Goal: Information Seeking & Learning: Learn about a topic

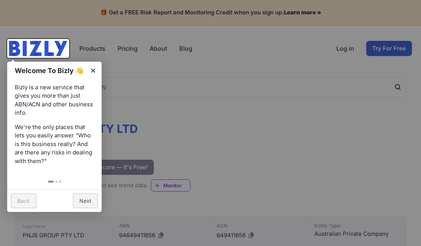
click at [165, 123] on div at bounding box center [210, 123] width 421 height 246
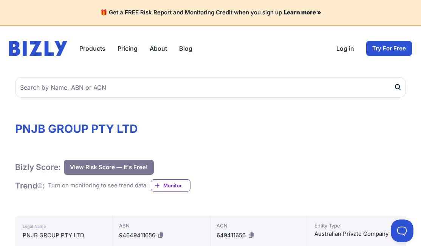
click at [165, 48] on link "About" at bounding box center [158, 48] width 17 height 9
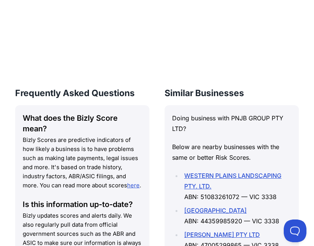
scroll to position [730, 0]
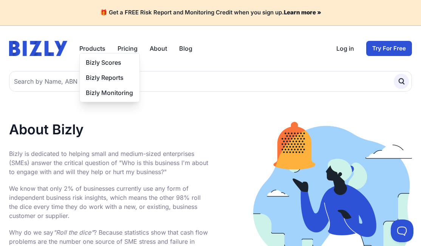
click at [84, 50] on button "Products" at bounding box center [92, 48] width 26 height 9
click at [95, 44] on button "Products" at bounding box center [92, 48] width 26 height 9
click at [95, 48] on button "Products" at bounding box center [92, 48] width 26 height 9
